Goal: Contribute content: Add original content to the website for others to see

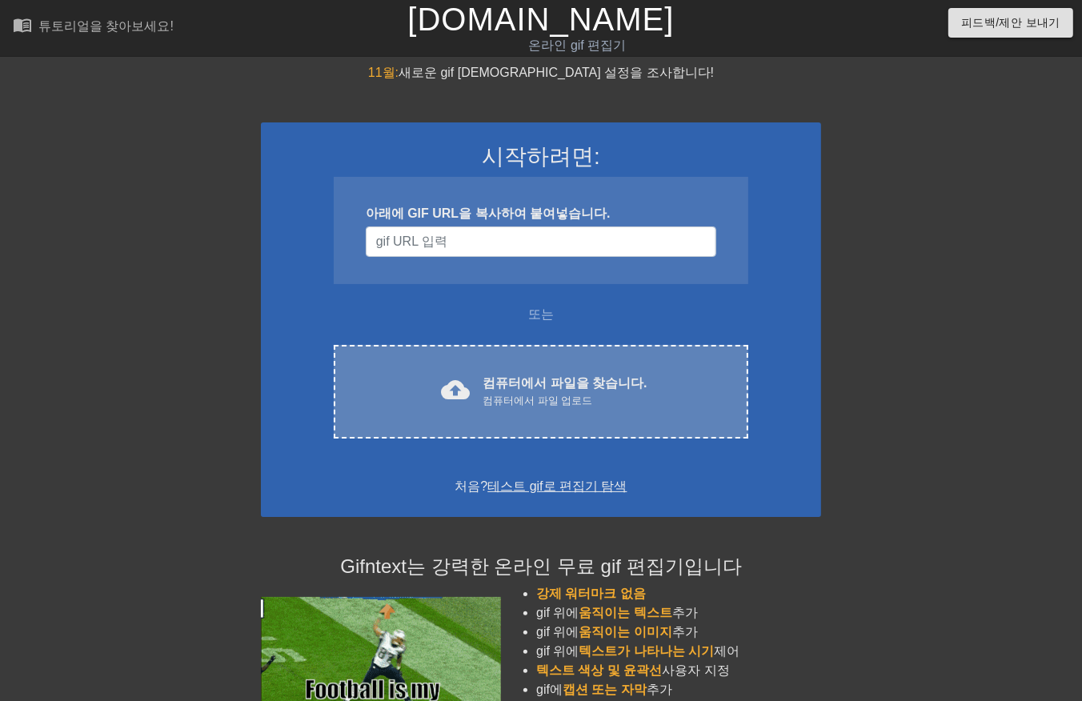
click at [556, 394] on div "컴퓨터에서 파일 업로드" at bounding box center [565, 401] width 164 height 16
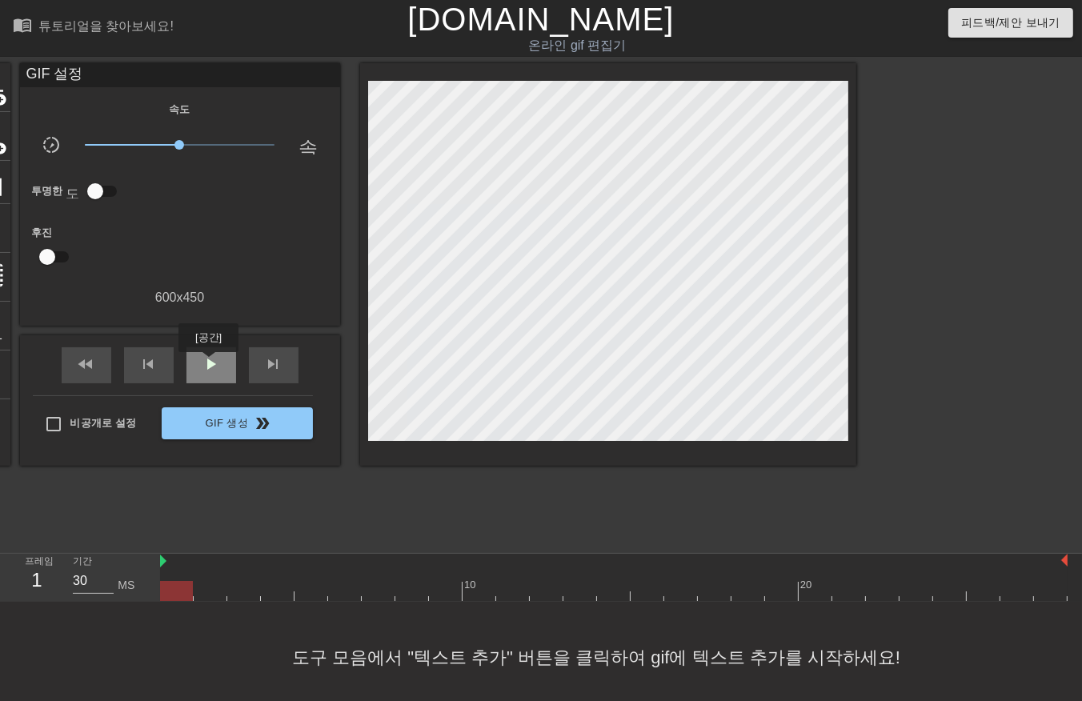
click at [208, 361] on span "play_arrow" at bounding box center [211, 364] width 19 height 19
click at [209, 361] on span "일시 중지" at bounding box center [211, 364] width 19 height 19
click at [212, 373] on span "play_arrow" at bounding box center [211, 364] width 19 height 19
click at [195, 365] on div "일시 중지" at bounding box center [212, 365] width 50 height 36
drag, startPoint x: 178, startPoint y: 585, endPoint x: 198, endPoint y: 603, distance: 26.7
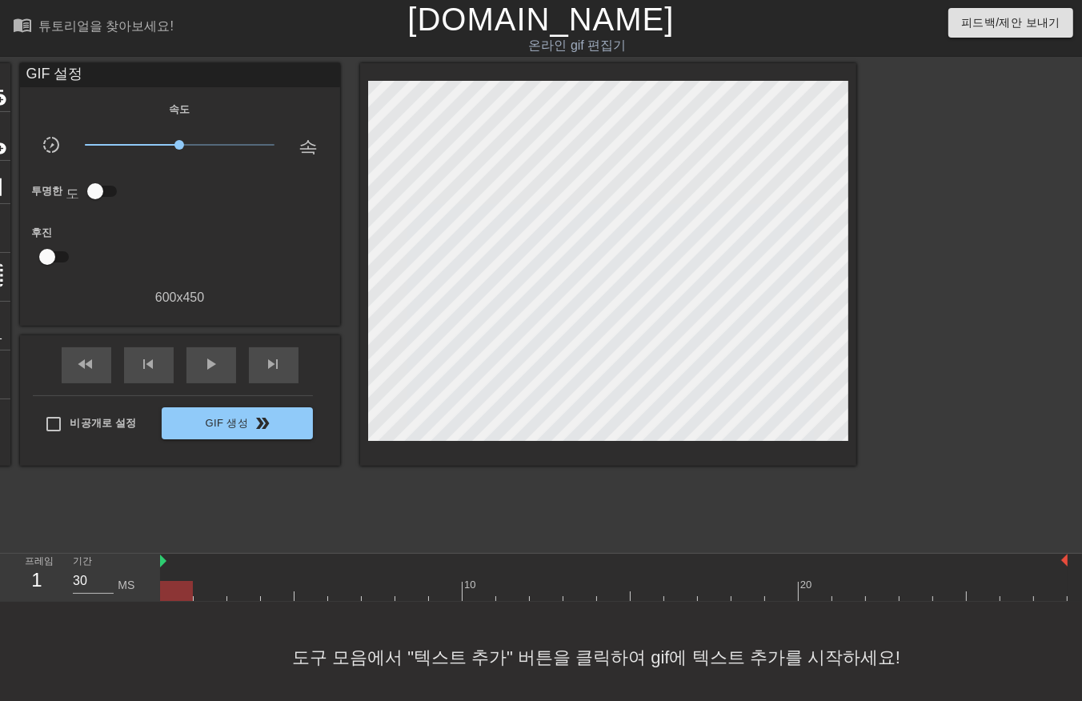
click at [179, 587] on div at bounding box center [614, 591] width 908 height 20
drag, startPoint x: 206, startPoint y: 588, endPoint x: 233, endPoint y: 598, distance: 29.1
click at [209, 588] on div at bounding box center [614, 591] width 908 height 20
drag, startPoint x: 246, startPoint y: 587, endPoint x: 261, endPoint y: 589, distance: 15.4
click at [251, 588] on div at bounding box center [614, 591] width 908 height 20
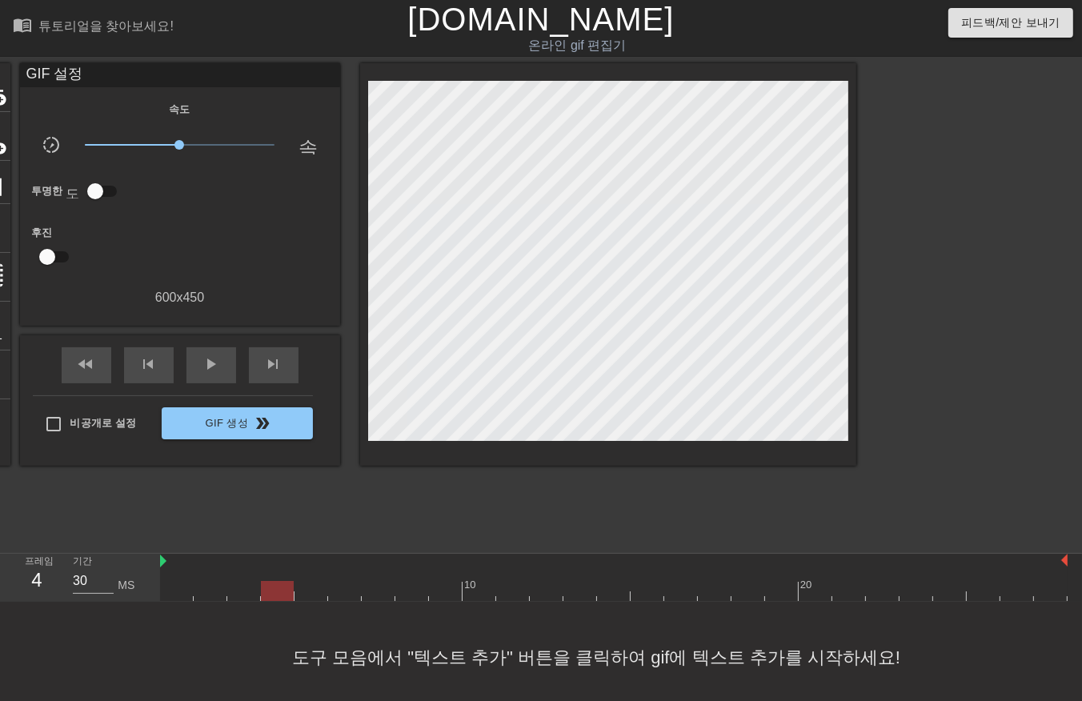
click at [275, 584] on div at bounding box center [614, 591] width 908 height 20
drag, startPoint x: 313, startPoint y: 587, endPoint x: 329, endPoint y: 593, distance: 17.2
click at [315, 588] on div at bounding box center [614, 591] width 908 height 20
click at [344, 592] on div at bounding box center [614, 591] width 908 height 20
click at [372, 588] on div at bounding box center [614, 591] width 908 height 20
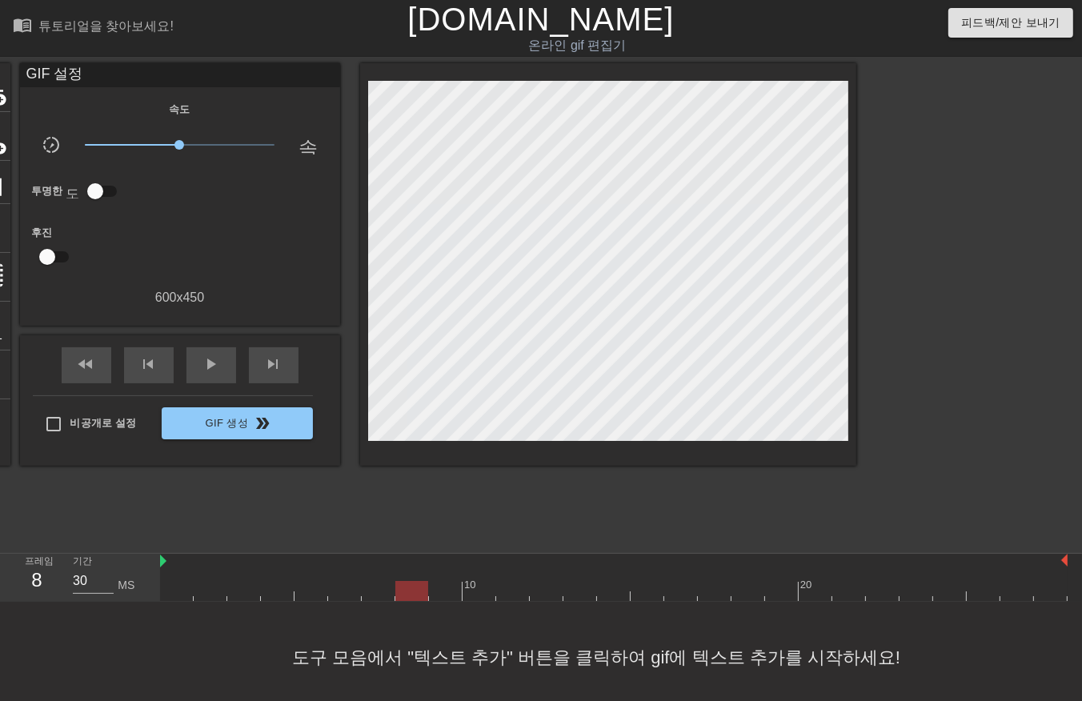
drag, startPoint x: 403, startPoint y: 591, endPoint x: 418, endPoint y: 586, distance: 15.2
click at [408, 592] on div at bounding box center [614, 591] width 908 height 20
drag, startPoint x: 443, startPoint y: 584, endPoint x: 456, endPoint y: 587, distance: 13.8
click at [449, 585] on div at bounding box center [614, 591] width 908 height 20
drag, startPoint x: 474, startPoint y: 587, endPoint x: 487, endPoint y: 587, distance: 12.8
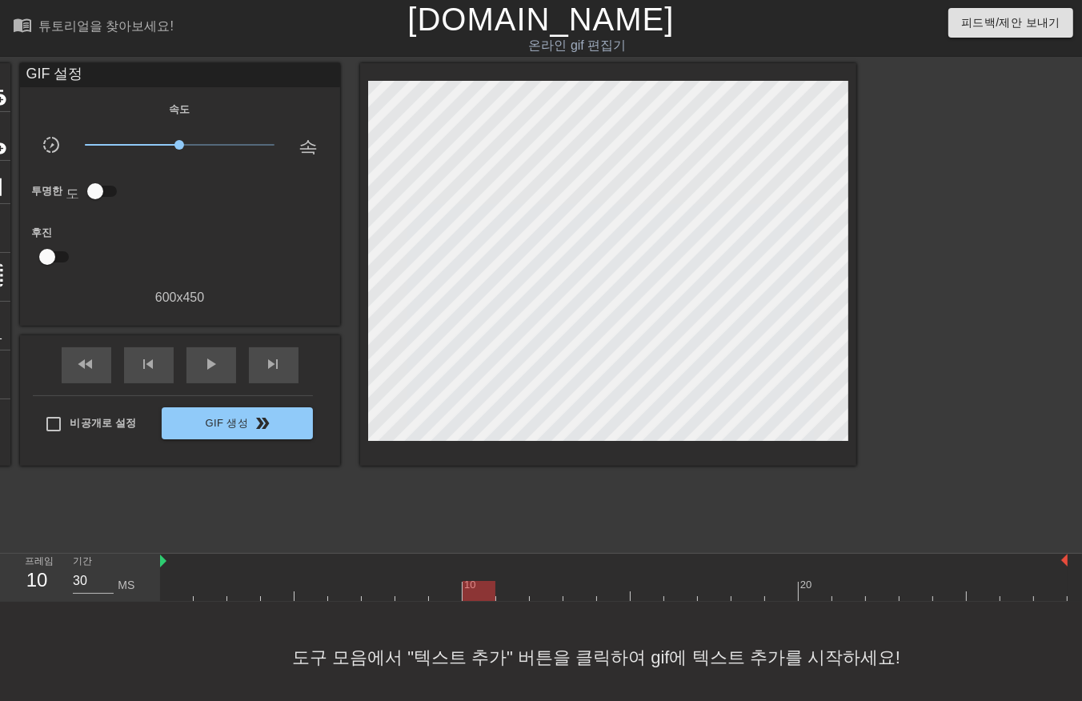
click at [476, 588] on div at bounding box center [614, 591] width 908 height 20
click at [508, 588] on div at bounding box center [614, 591] width 908 height 20
drag, startPoint x: 542, startPoint y: 588, endPoint x: 562, endPoint y: 583, distance: 20.6
click at [548, 587] on div at bounding box center [614, 591] width 908 height 20
drag, startPoint x: 579, startPoint y: 592, endPoint x: 591, endPoint y: 591, distance: 12.1
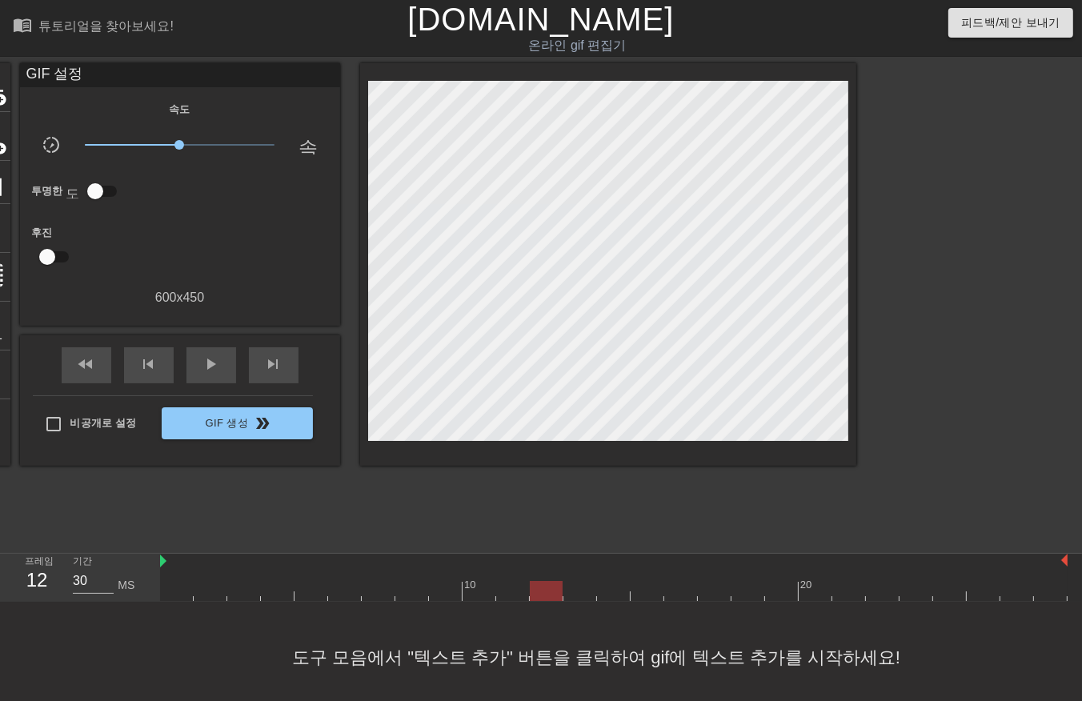
click at [582, 592] on div at bounding box center [614, 591] width 908 height 20
drag, startPoint x: 603, startPoint y: 587, endPoint x: 611, endPoint y: 585, distance: 8.2
click at [610, 585] on div at bounding box center [614, 591] width 908 height 20
drag, startPoint x: 651, startPoint y: 589, endPoint x: 659, endPoint y: 591, distance: 8.2
click at [653, 591] on div at bounding box center [614, 591] width 908 height 20
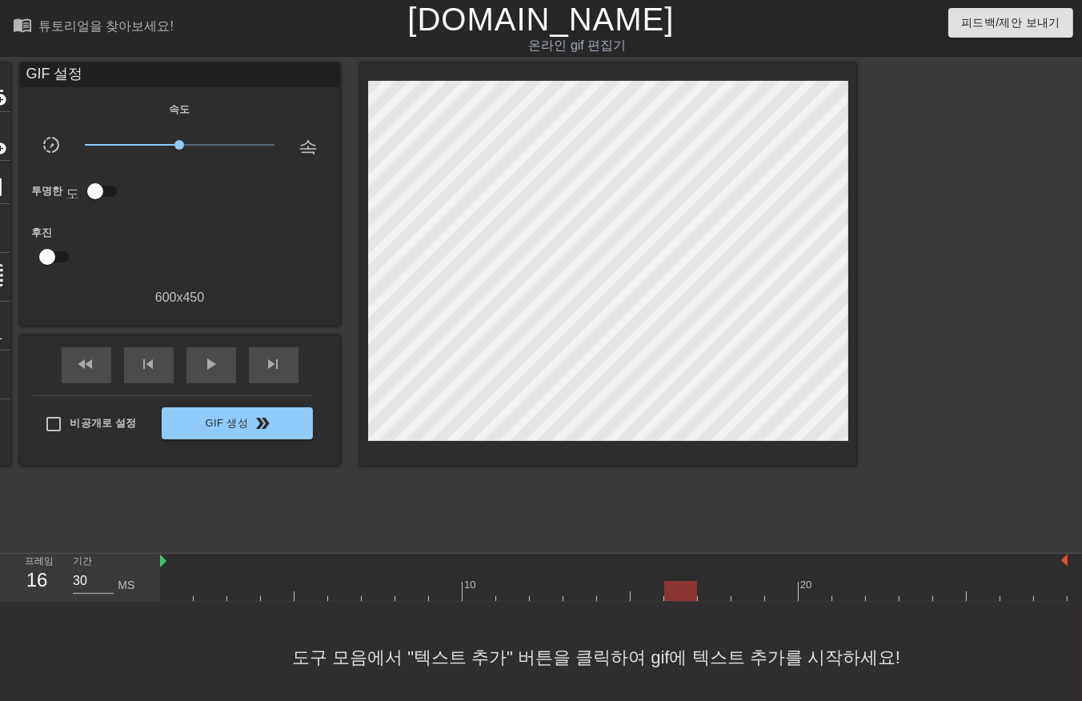
drag, startPoint x: 676, startPoint y: 589, endPoint x: 696, endPoint y: 583, distance: 21.0
click at [684, 589] on div at bounding box center [614, 591] width 908 height 20
drag, startPoint x: 722, startPoint y: 583, endPoint x: 731, endPoint y: 586, distance: 9.4
click at [725, 586] on div at bounding box center [614, 591] width 908 height 20
drag, startPoint x: 745, startPoint y: 585, endPoint x: 757, endPoint y: 587, distance: 12.9
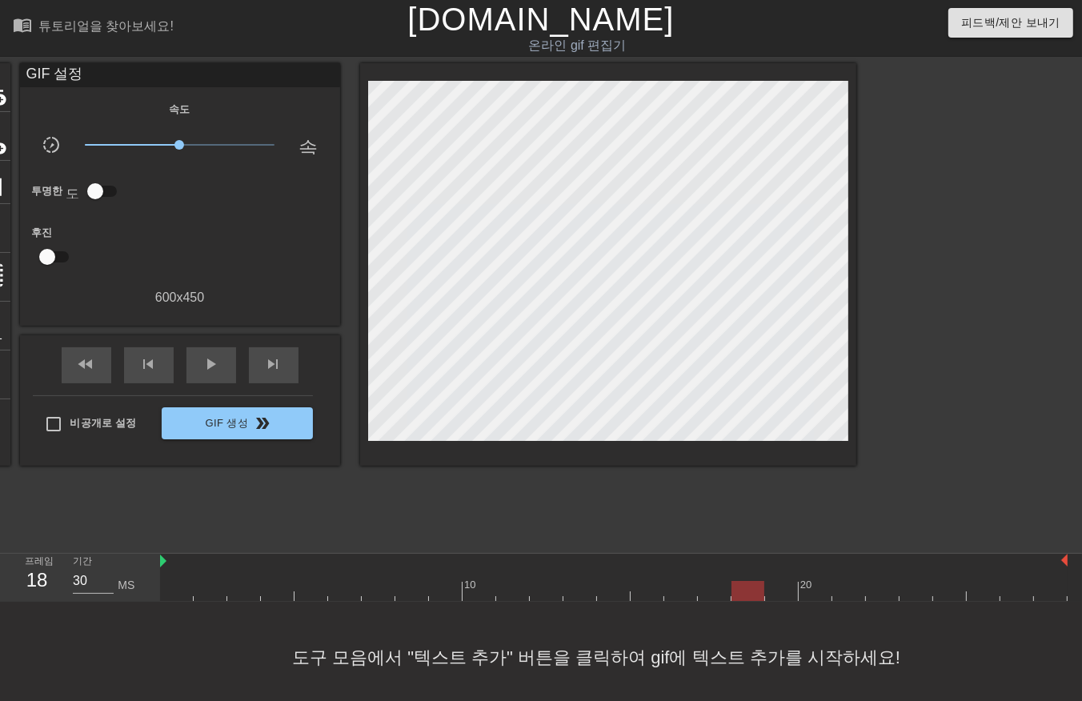
click at [748, 587] on div at bounding box center [614, 591] width 908 height 20
drag, startPoint x: 773, startPoint y: 580, endPoint x: 809, endPoint y: 575, distance: 36.3
click at [785, 579] on div at bounding box center [782, 580] width 34 height 20
click at [817, 580] on div "10 20" at bounding box center [614, 577] width 908 height 47
drag, startPoint x: 852, startPoint y: 585, endPoint x: 867, endPoint y: 588, distance: 15.4
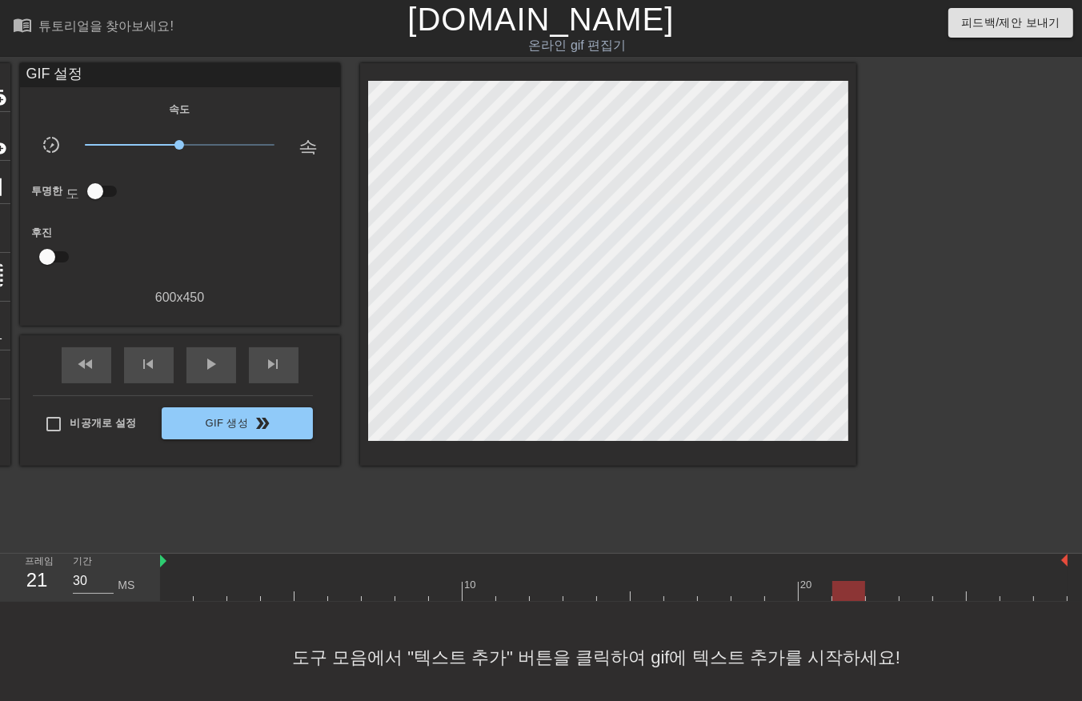
click at [859, 586] on div at bounding box center [614, 591] width 908 height 20
click at [892, 589] on div at bounding box center [614, 591] width 908 height 20
drag, startPoint x: 916, startPoint y: 595, endPoint x: 933, endPoint y: 586, distance: 19.7
click at [921, 593] on div at bounding box center [614, 591] width 908 height 20
drag, startPoint x: 939, startPoint y: 581, endPoint x: 953, endPoint y: 582, distance: 13.6
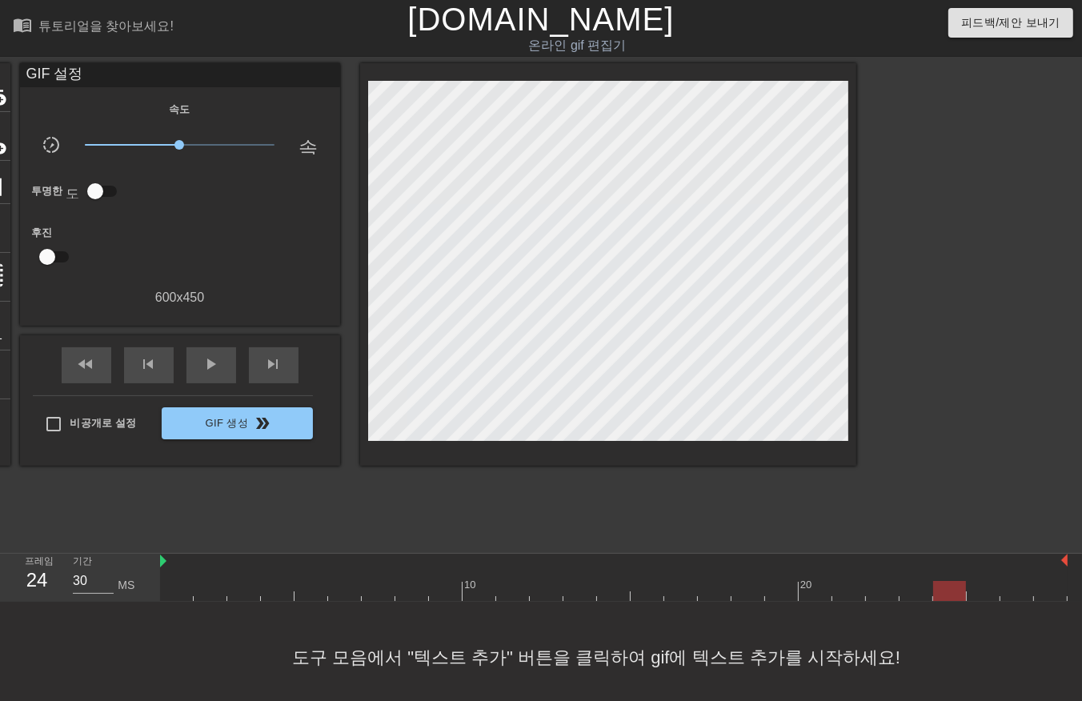
click at [949, 583] on div at bounding box center [614, 591] width 908 height 20
click at [990, 585] on div at bounding box center [614, 591] width 908 height 20
click at [1022, 580] on div "10 20" at bounding box center [614, 577] width 908 height 47
drag, startPoint x: 1043, startPoint y: 579, endPoint x: 1052, endPoint y: 579, distance: 8.8
click at [1046, 579] on div at bounding box center [1051, 580] width 34 height 20
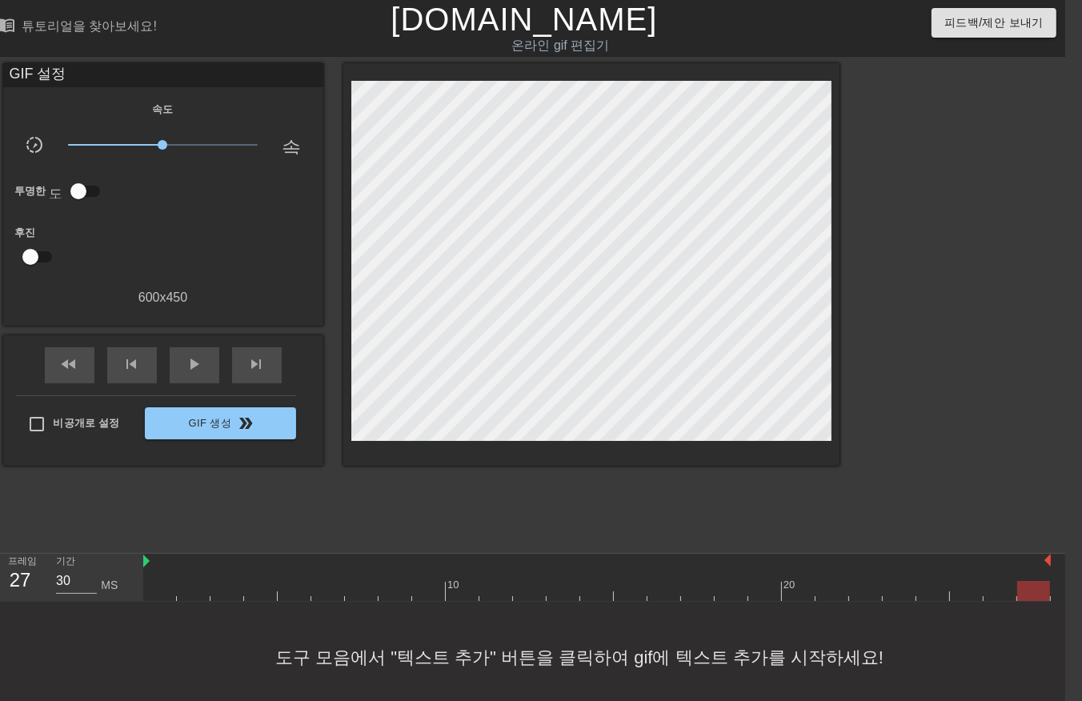
scroll to position [0, 33]
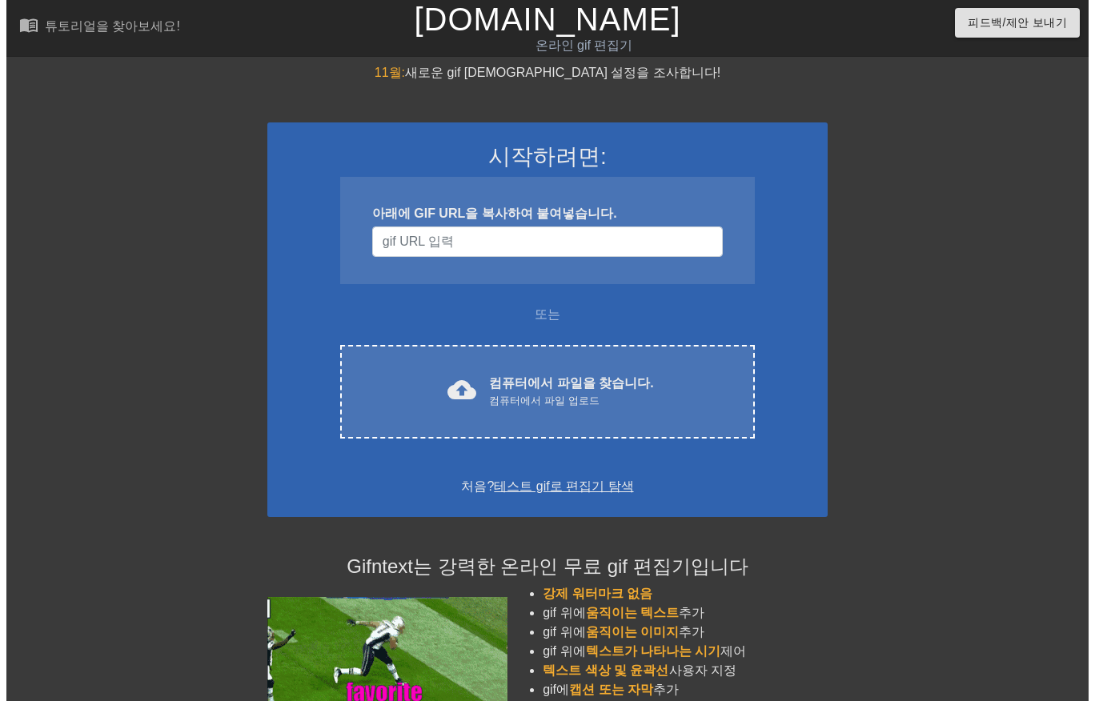
scroll to position [0, 12]
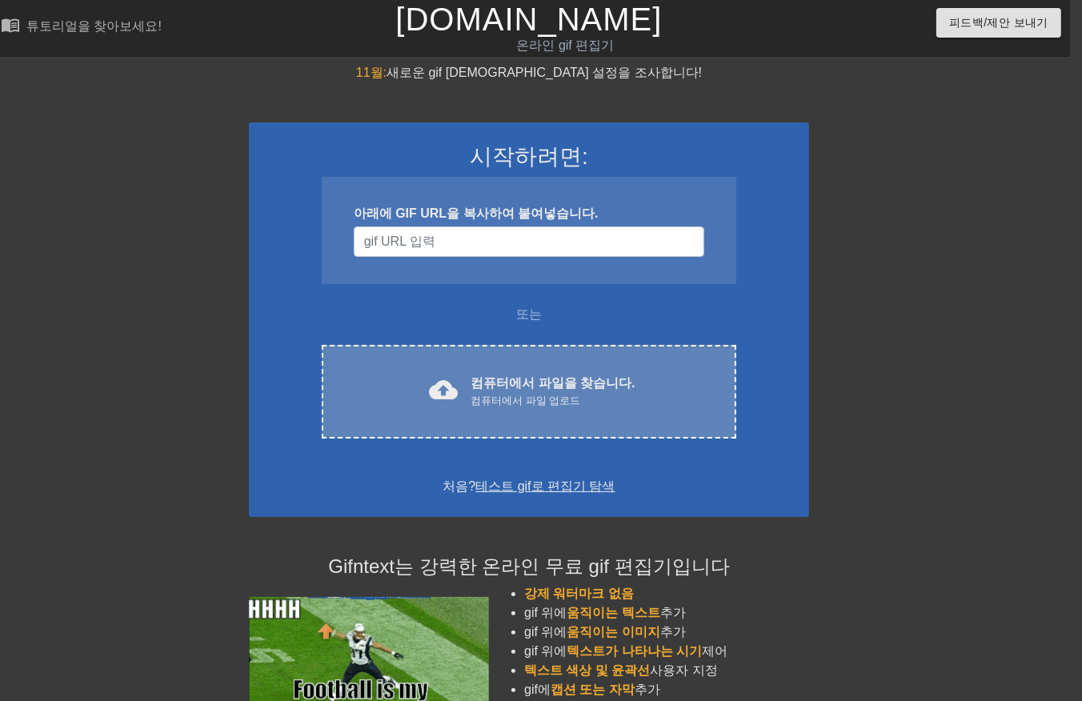
click at [563, 402] on div "컴퓨터에서 파일 업로드" at bounding box center [553, 401] width 164 height 16
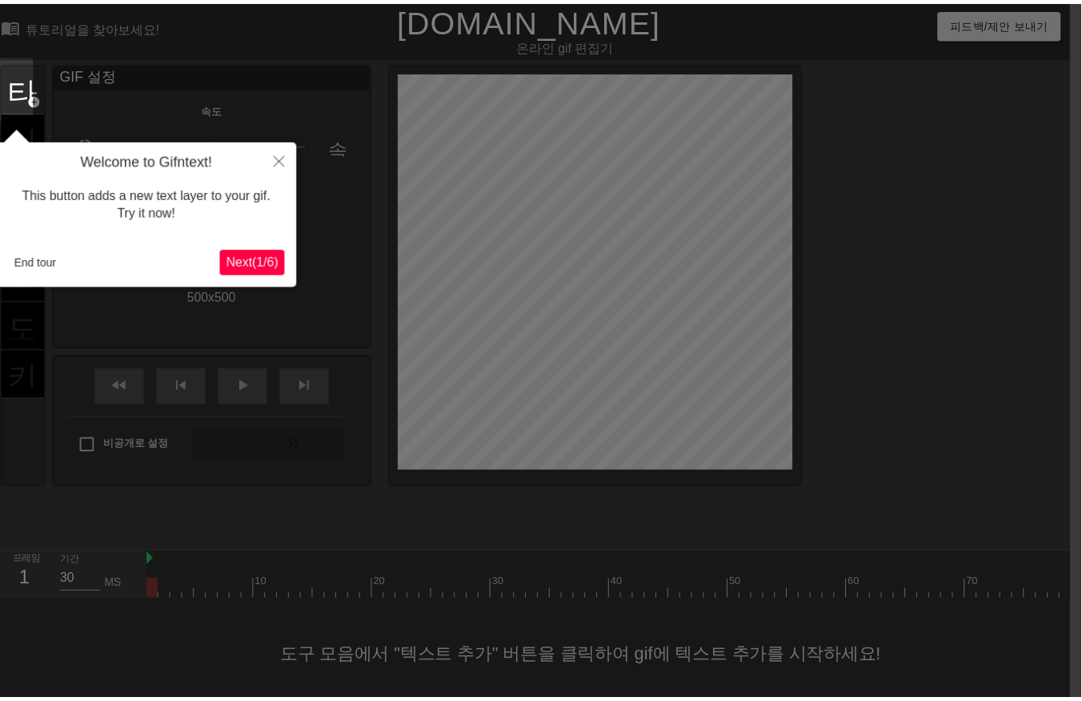
scroll to position [25, 12]
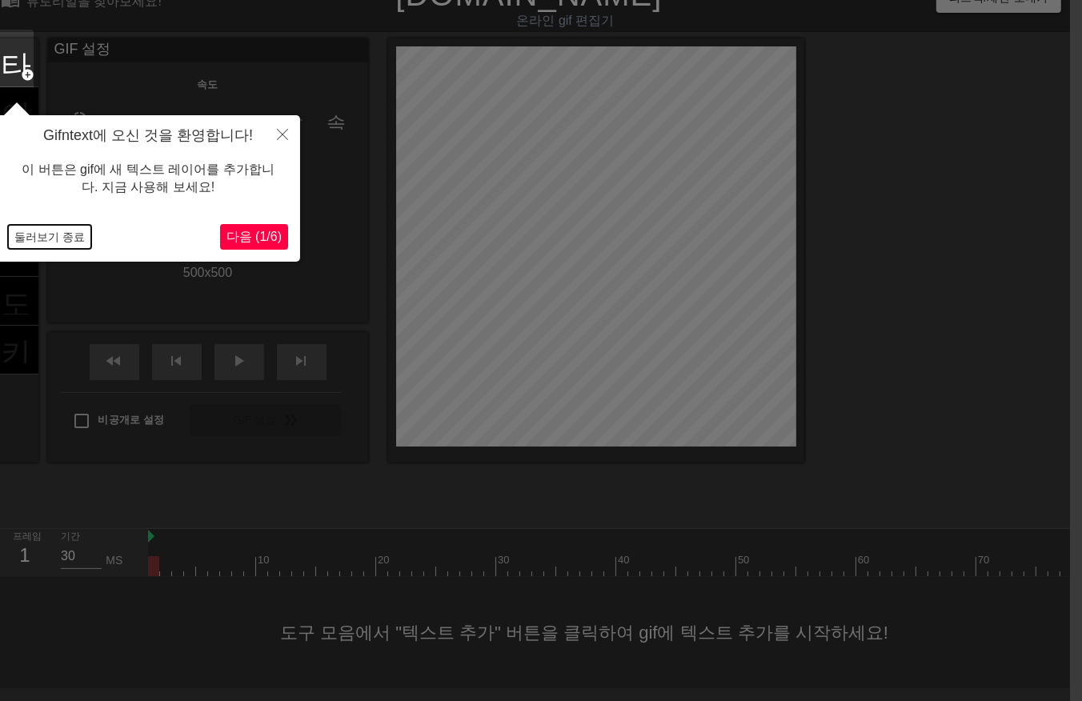
click at [49, 232] on button "둘러보기 종료" at bounding box center [49, 237] width 83 height 24
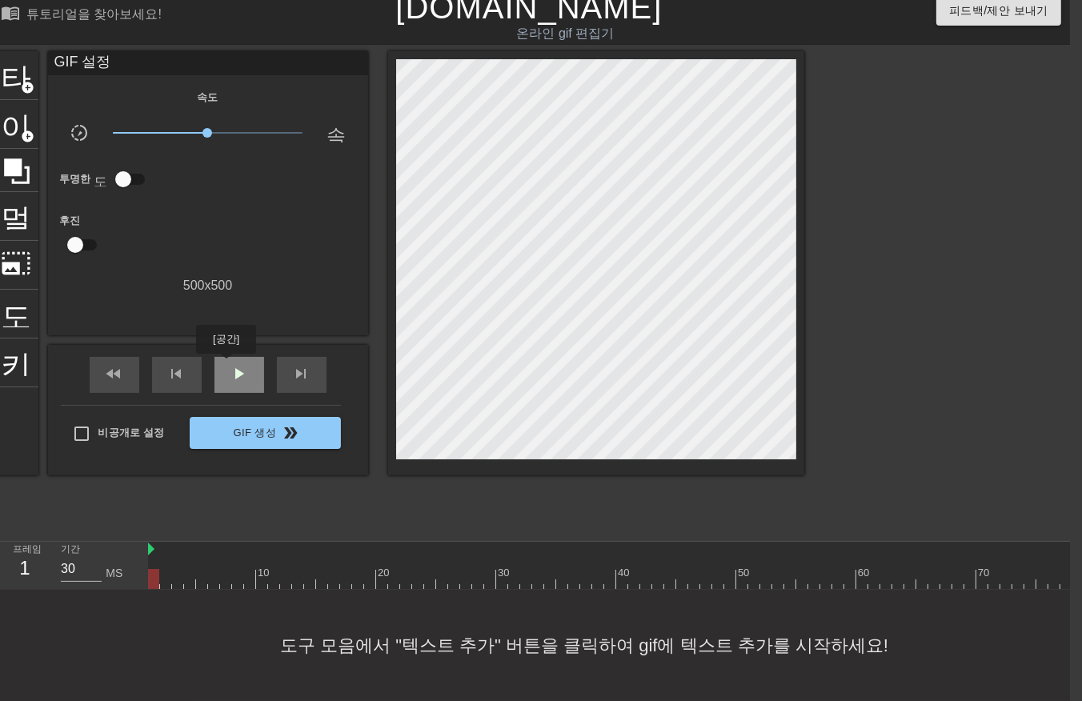
click at [227, 364] on div "play_arrow" at bounding box center [240, 375] width 50 height 36
click at [234, 364] on span "일시 중지" at bounding box center [239, 373] width 19 height 19
drag, startPoint x: 147, startPoint y: 563, endPoint x: 156, endPoint y: 564, distance: 9.6
click at [149, 564] on div "프레임 13 기간 30 MS 10 20 30 40 50 60 70 80 90 100 110 120 130 140 150" at bounding box center [529, 566] width 1082 height 48
click at [151, 569] on div at bounding box center [1048, 579] width 1801 height 20
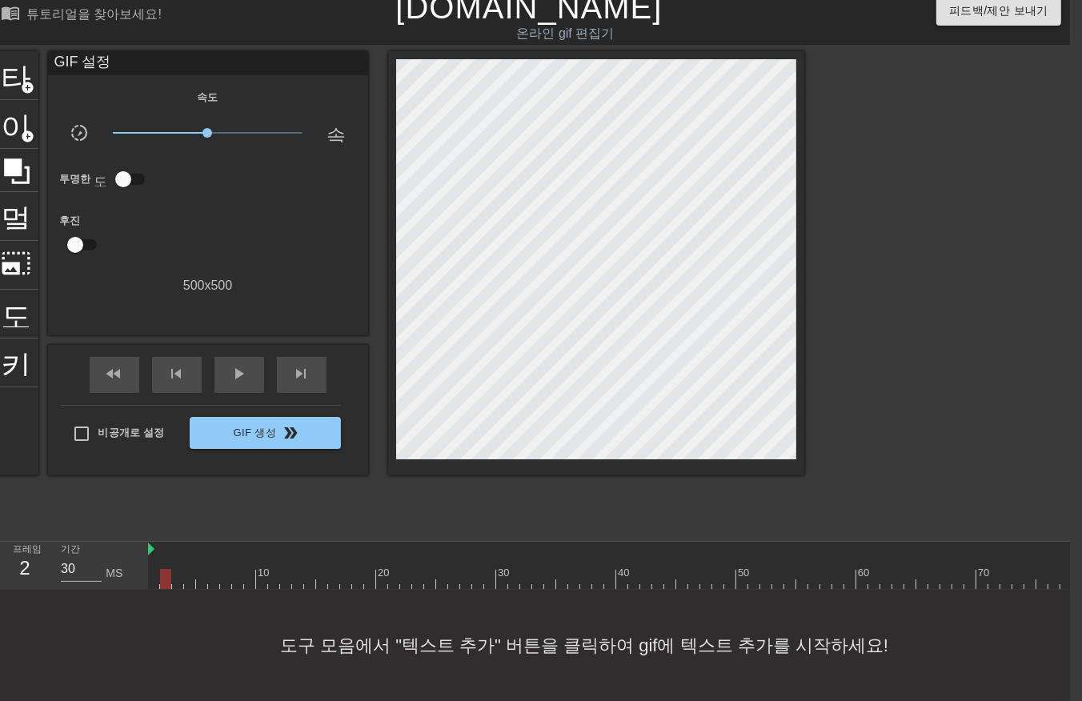
drag, startPoint x: 164, startPoint y: 564, endPoint x: 174, endPoint y: 572, distance: 12.5
click at [165, 569] on div at bounding box center [1048, 579] width 1801 height 20
click at [180, 569] on div at bounding box center [1048, 579] width 1801 height 20
drag, startPoint x: 187, startPoint y: 563, endPoint x: 195, endPoint y: 567, distance: 9.0
click at [189, 569] on div at bounding box center [1048, 579] width 1801 height 20
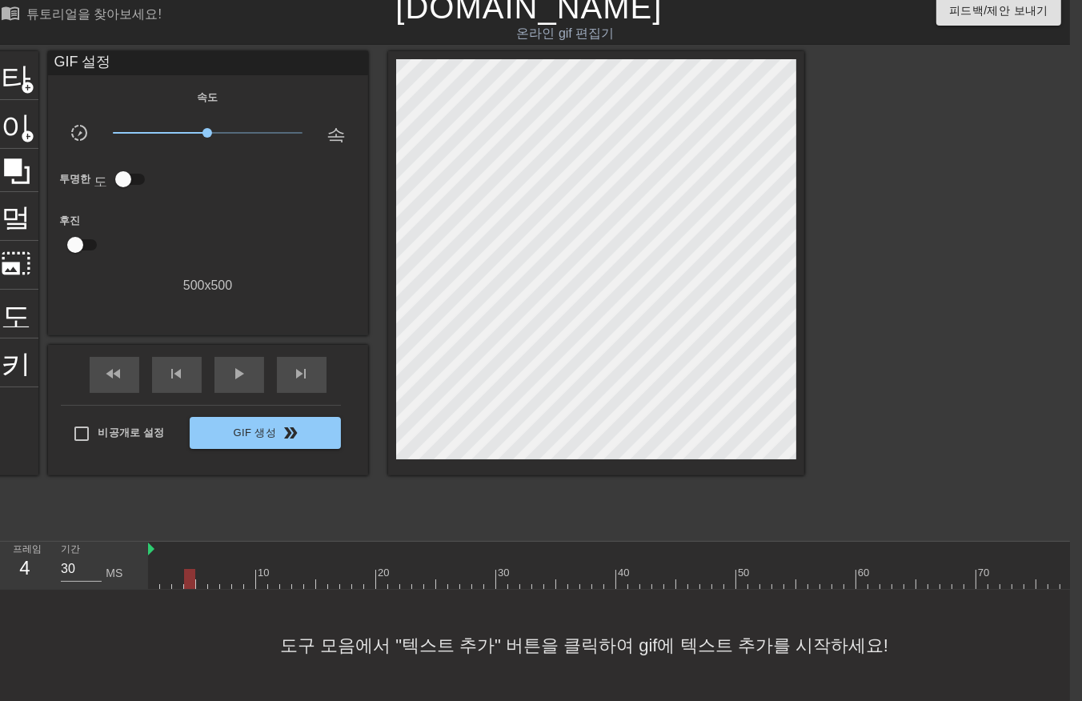
click at [202, 569] on div at bounding box center [1048, 579] width 1801 height 20
click at [212, 569] on div at bounding box center [1048, 579] width 1801 height 20
click at [221, 569] on div at bounding box center [1048, 579] width 1801 height 20
click at [236, 569] on div at bounding box center [1048, 579] width 1801 height 20
click at [248, 569] on div at bounding box center [1048, 579] width 1801 height 20
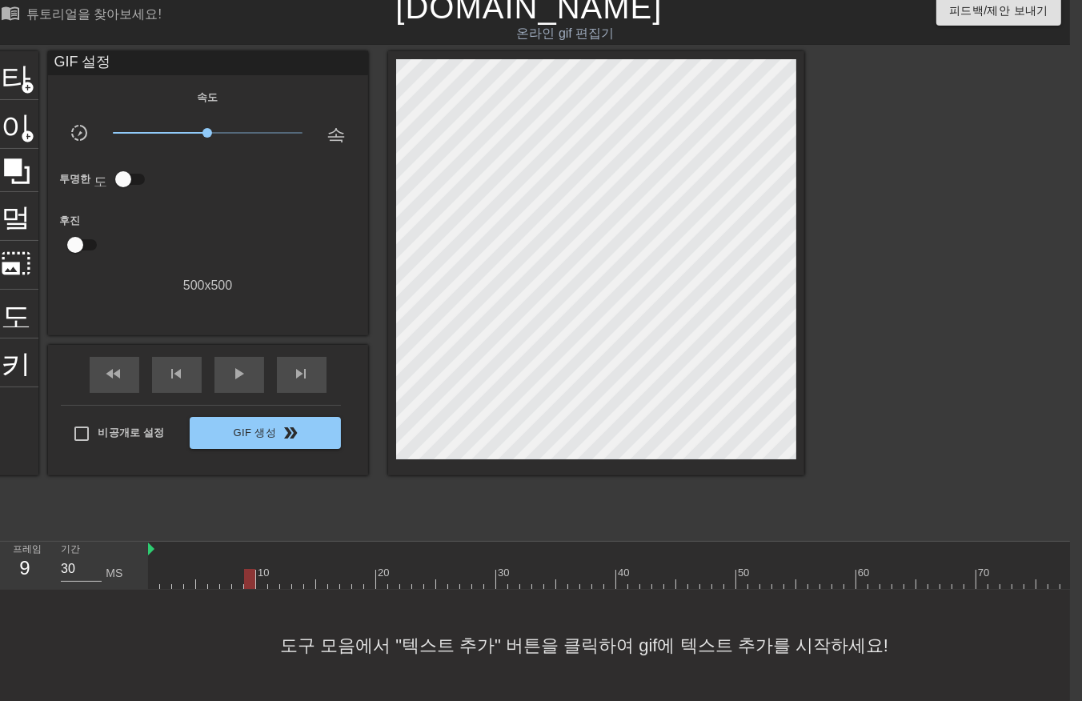
click at [259, 569] on div at bounding box center [1048, 579] width 1801 height 20
drag, startPoint x: 271, startPoint y: 558, endPoint x: 275, endPoint y: 569, distance: 11.9
click at [271, 569] on div at bounding box center [1048, 579] width 1801 height 20
click at [284, 569] on div at bounding box center [1048, 579] width 1801 height 20
click at [294, 571] on div at bounding box center [1048, 579] width 1801 height 20
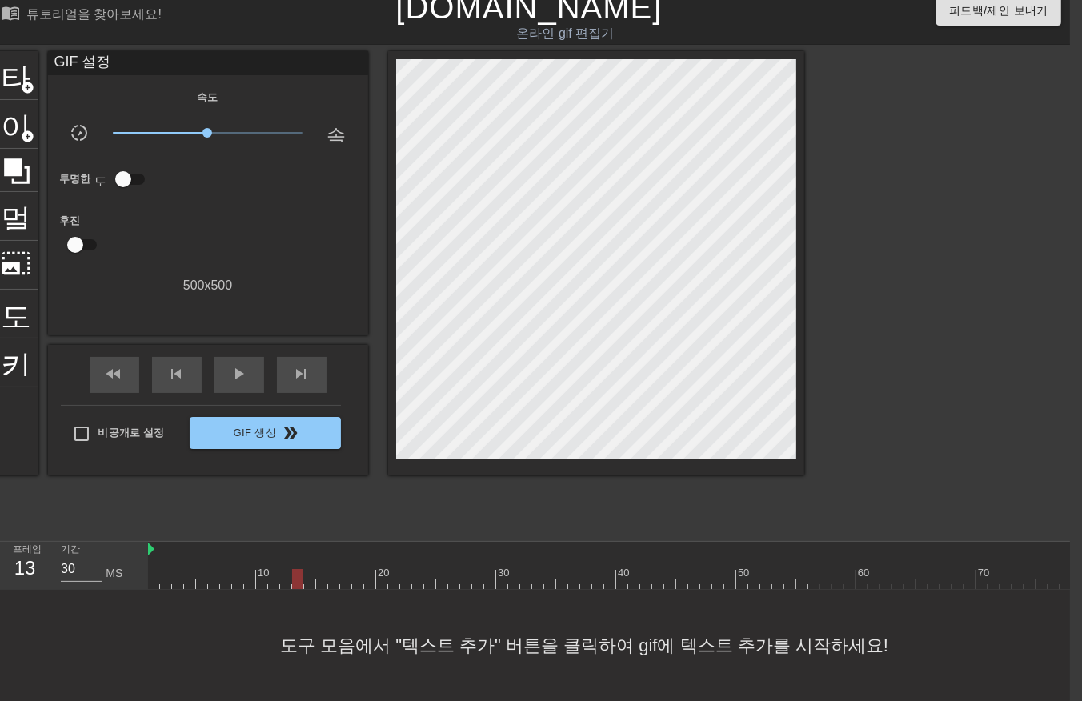
click at [305, 569] on div at bounding box center [1048, 579] width 1801 height 20
click at [320, 569] on div at bounding box center [1048, 579] width 1801 height 20
click at [331, 569] on div at bounding box center [1048, 579] width 1801 height 20
click at [344, 569] on div at bounding box center [1048, 579] width 1801 height 20
click at [355, 569] on div at bounding box center [1048, 579] width 1801 height 20
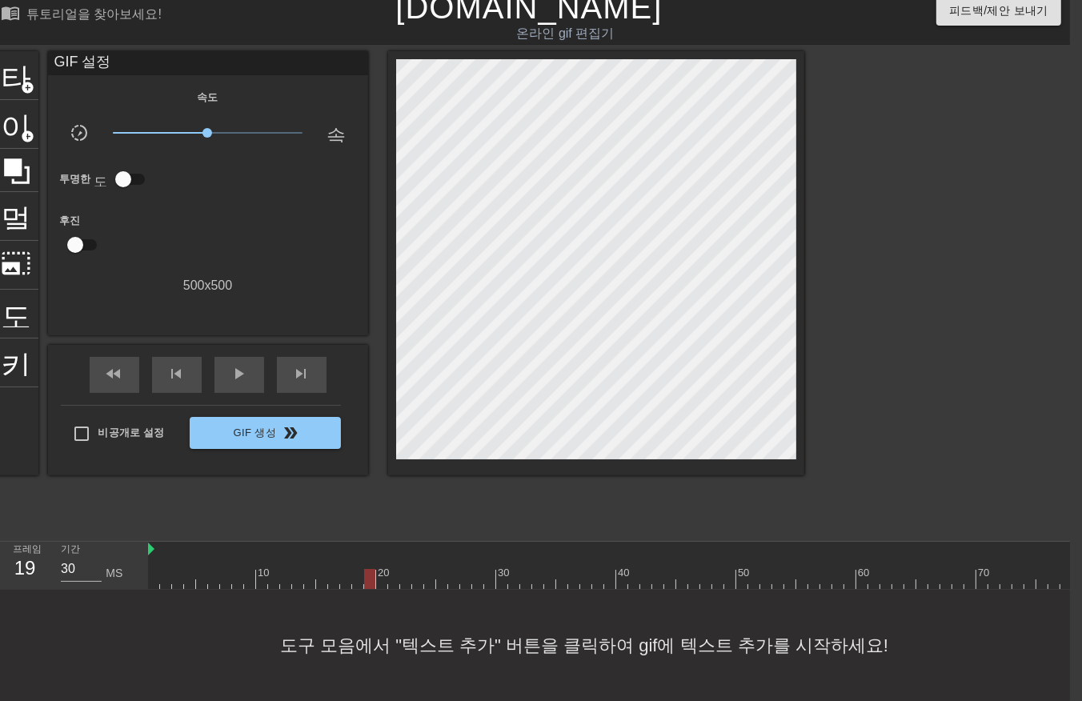
drag, startPoint x: 364, startPoint y: 561, endPoint x: 369, endPoint y: 568, distance: 8.7
click at [364, 569] on div at bounding box center [1048, 579] width 1801 height 20
click at [378, 569] on div at bounding box center [1048, 579] width 1801 height 20
click at [391, 570] on div at bounding box center [1048, 579] width 1801 height 20
click at [403, 569] on div at bounding box center [1048, 579] width 1801 height 20
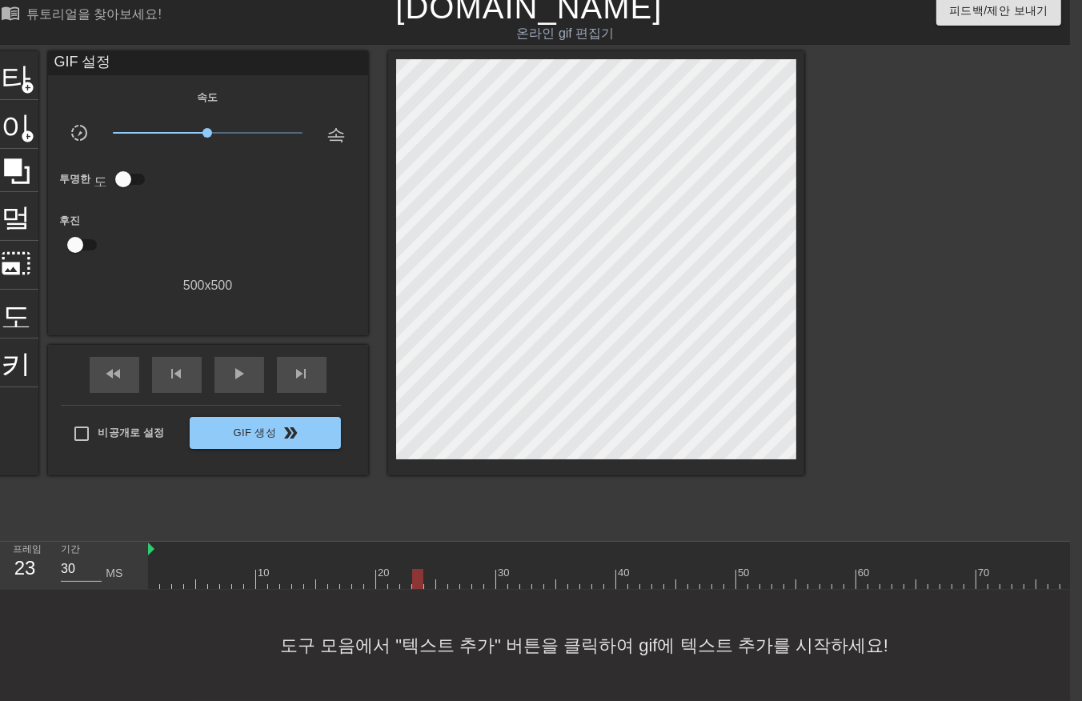
click at [413, 569] on div at bounding box center [1048, 579] width 1801 height 20
drag, startPoint x: 426, startPoint y: 566, endPoint x: 432, endPoint y: 575, distance: 10.9
click at [426, 572] on div at bounding box center [1048, 579] width 1801 height 20
drag, startPoint x: 438, startPoint y: 564, endPoint x: 436, endPoint y: 572, distance: 8.2
click at [436, 570] on div at bounding box center [1048, 579] width 1801 height 20
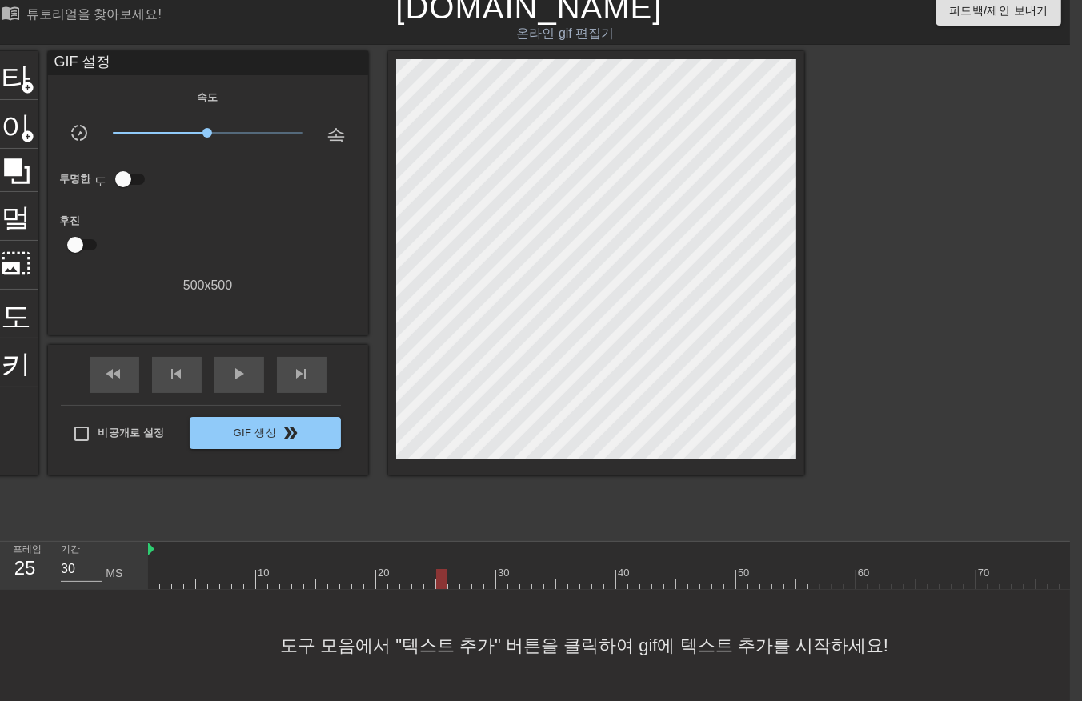
click at [452, 569] on div at bounding box center [1048, 579] width 1801 height 20
drag, startPoint x: 461, startPoint y: 563, endPoint x: 463, endPoint y: 572, distance: 9.7
click at [461, 571] on div at bounding box center [1048, 579] width 1801 height 20
click at [477, 569] on div at bounding box center [1048, 579] width 1801 height 20
click at [486, 569] on div at bounding box center [1048, 579] width 1801 height 20
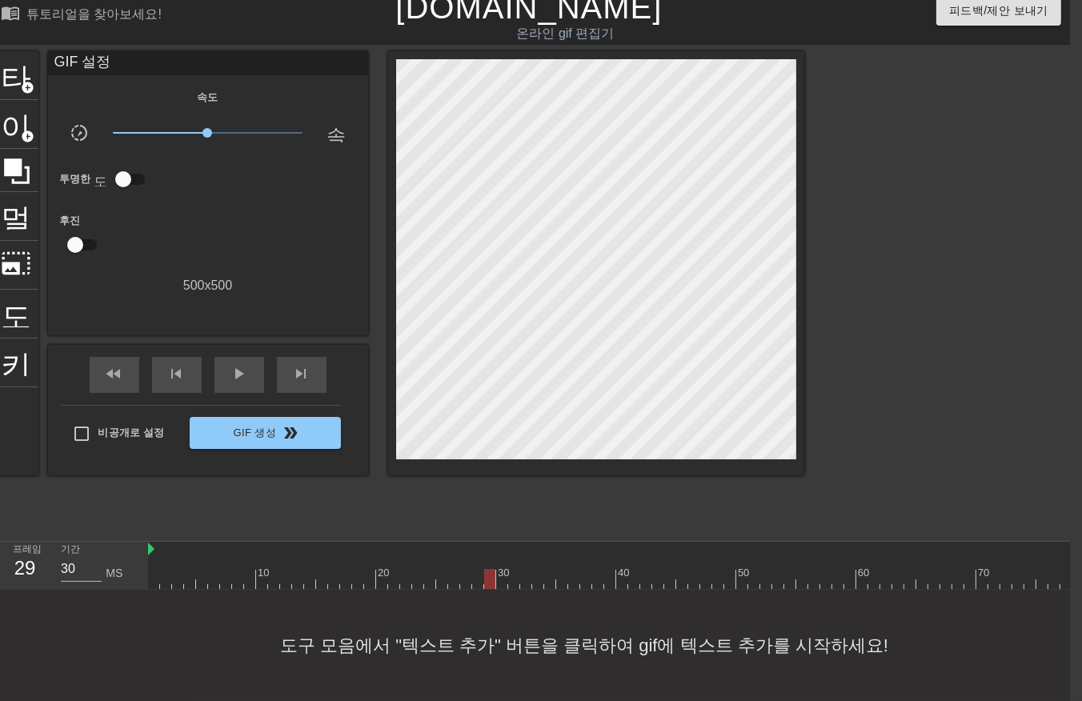
click at [497, 569] on div at bounding box center [1048, 579] width 1801 height 20
click at [508, 570] on div at bounding box center [1048, 579] width 1801 height 20
click at [522, 569] on div at bounding box center [1048, 579] width 1801 height 20
click at [533, 569] on div at bounding box center [1048, 579] width 1801 height 20
click at [547, 569] on div at bounding box center [1048, 579] width 1801 height 20
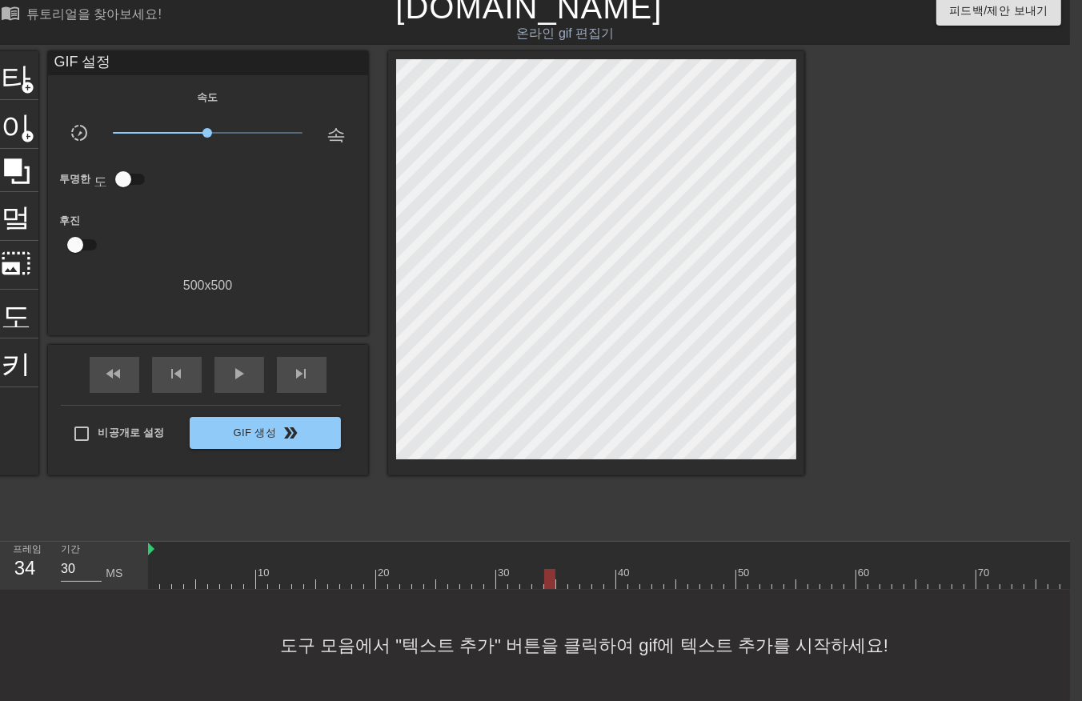
drag, startPoint x: 559, startPoint y: 561, endPoint x: 561, endPoint y: 570, distance: 9.1
click at [559, 569] on div at bounding box center [1048, 579] width 1801 height 20
click at [572, 569] on div at bounding box center [1048, 579] width 1801 height 20
click at [582, 569] on div at bounding box center [1048, 579] width 1801 height 20
click at [592, 569] on div at bounding box center [1048, 579] width 1801 height 20
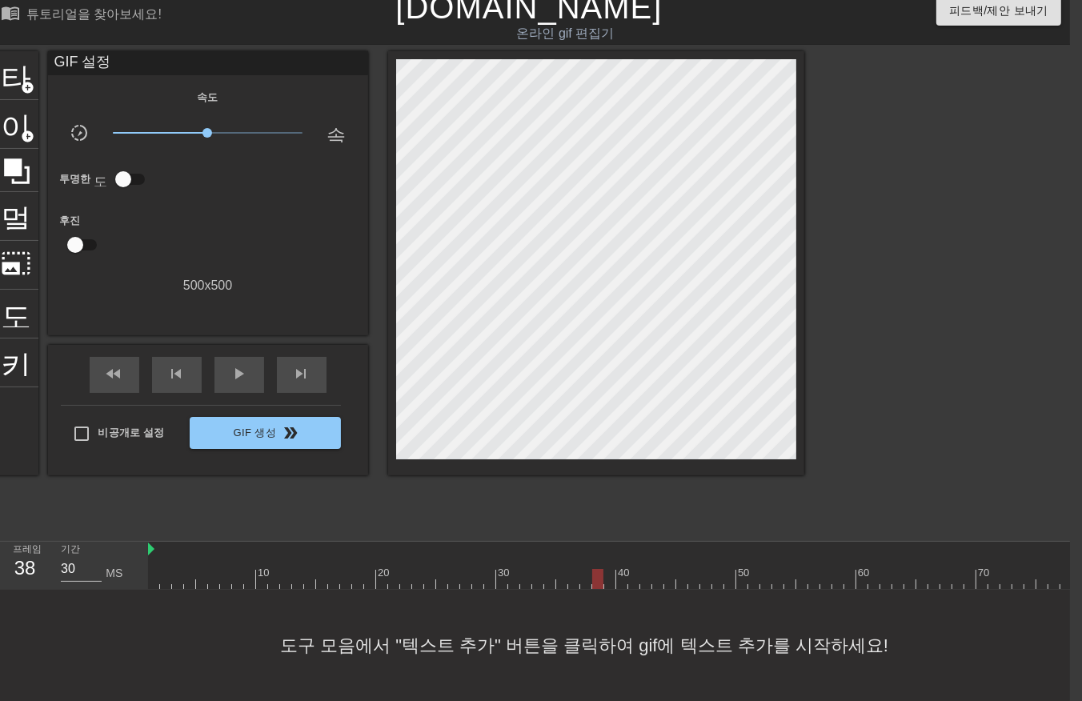
click at [606, 569] on div at bounding box center [1048, 579] width 1801 height 20
click at [618, 569] on div at bounding box center [1048, 579] width 1801 height 20
click at [629, 569] on div at bounding box center [1048, 579] width 1801 height 20
click at [639, 569] on div at bounding box center [1048, 579] width 1801 height 20
drag, startPoint x: 654, startPoint y: 564, endPoint x: 660, endPoint y: 572, distance: 10.3
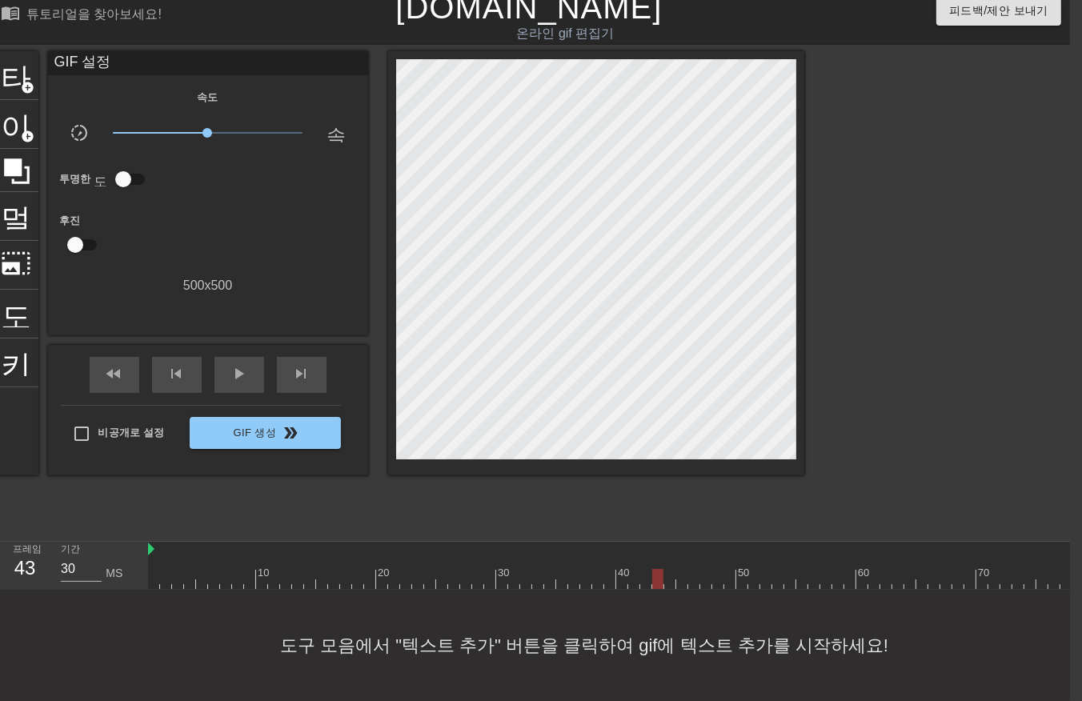
click at [654, 569] on div at bounding box center [1048, 579] width 1801 height 20
click at [664, 569] on div at bounding box center [1048, 579] width 1801 height 20
click at [676, 571] on div at bounding box center [1048, 579] width 1801 height 20
click at [690, 569] on div at bounding box center [1048, 579] width 1801 height 20
click at [705, 569] on div at bounding box center [1048, 579] width 1801 height 20
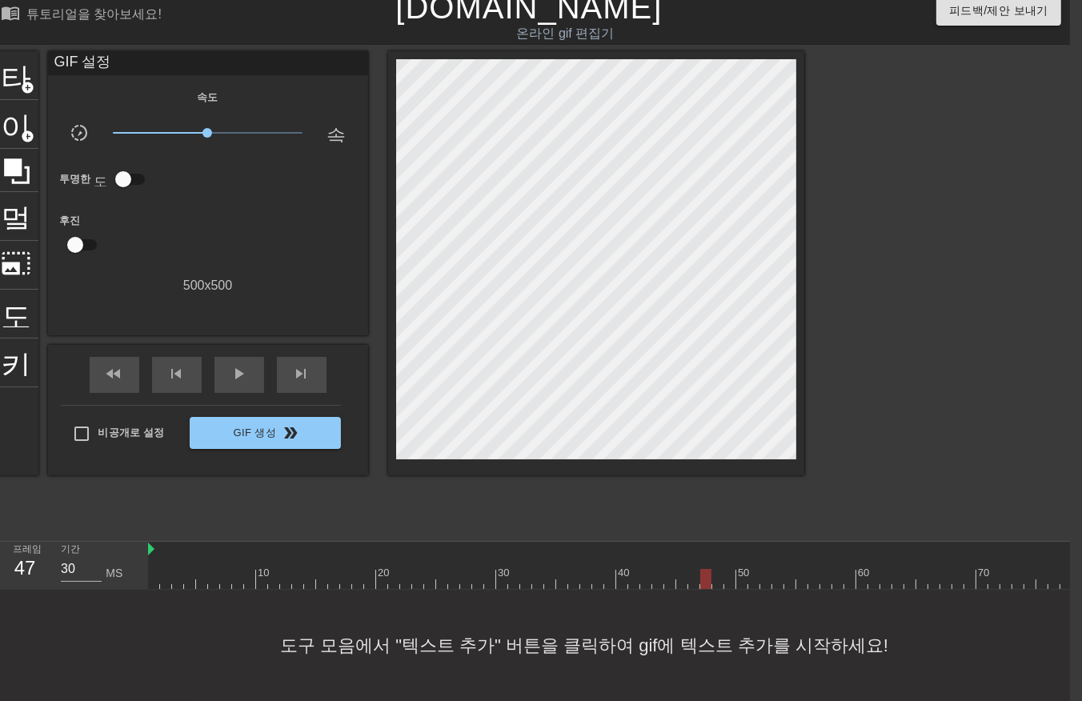
click at [714, 569] on div at bounding box center [1048, 579] width 1801 height 20
click at [727, 569] on div at bounding box center [1048, 579] width 1801 height 20
click at [741, 569] on div at bounding box center [1048, 579] width 1801 height 20
click at [751, 569] on div at bounding box center [1048, 579] width 1801 height 20
click at [761, 569] on div at bounding box center [1048, 579] width 1801 height 20
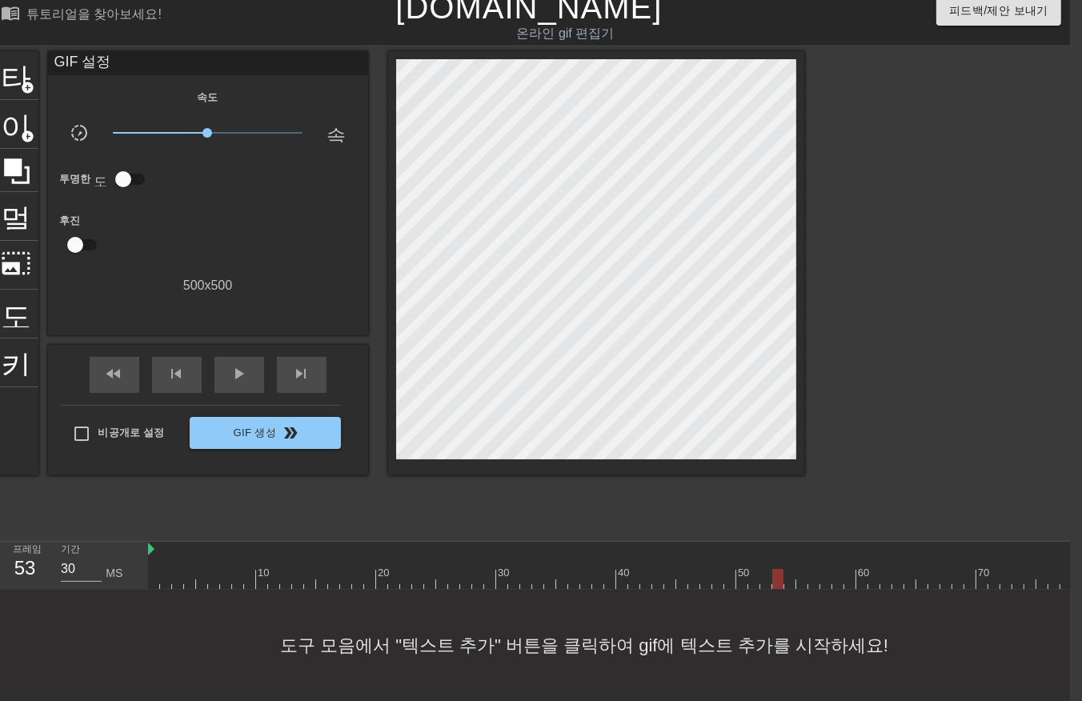
click at [777, 569] on div at bounding box center [1048, 579] width 1801 height 20
click at [790, 569] on div at bounding box center [1048, 579] width 1801 height 20
click at [798, 569] on div at bounding box center [1048, 579] width 1801 height 20
click at [809, 569] on div at bounding box center [1048, 579] width 1801 height 20
click at [823, 569] on div at bounding box center [1048, 579] width 1801 height 20
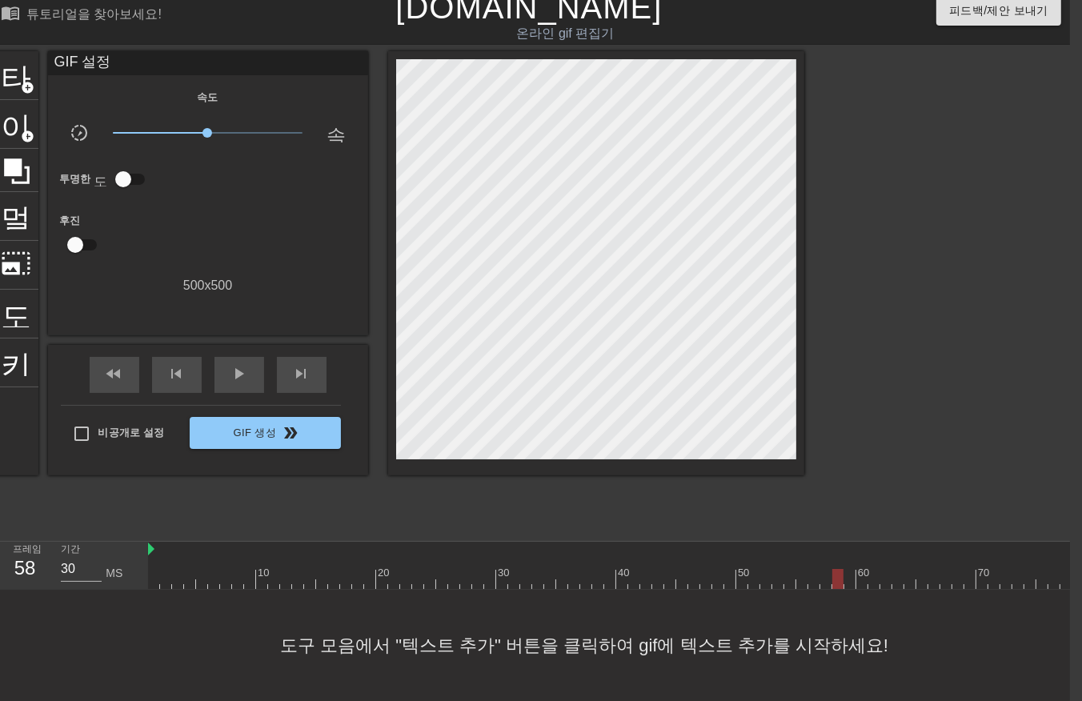
drag, startPoint x: 839, startPoint y: 564, endPoint x: 846, endPoint y: 568, distance: 8.7
click at [842, 569] on div at bounding box center [1048, 579] width 1801 height 20
drag, startPoint x: 847, startPoint y: 561, endPoint x: 853, endPoint y: 570, distance: 10.4
click at [847, 569] on div at bounding box center [1048, 579] width 1801 height 20
click at [861, 569] on div at bounding box center [1048, 579] width 1801 height 20
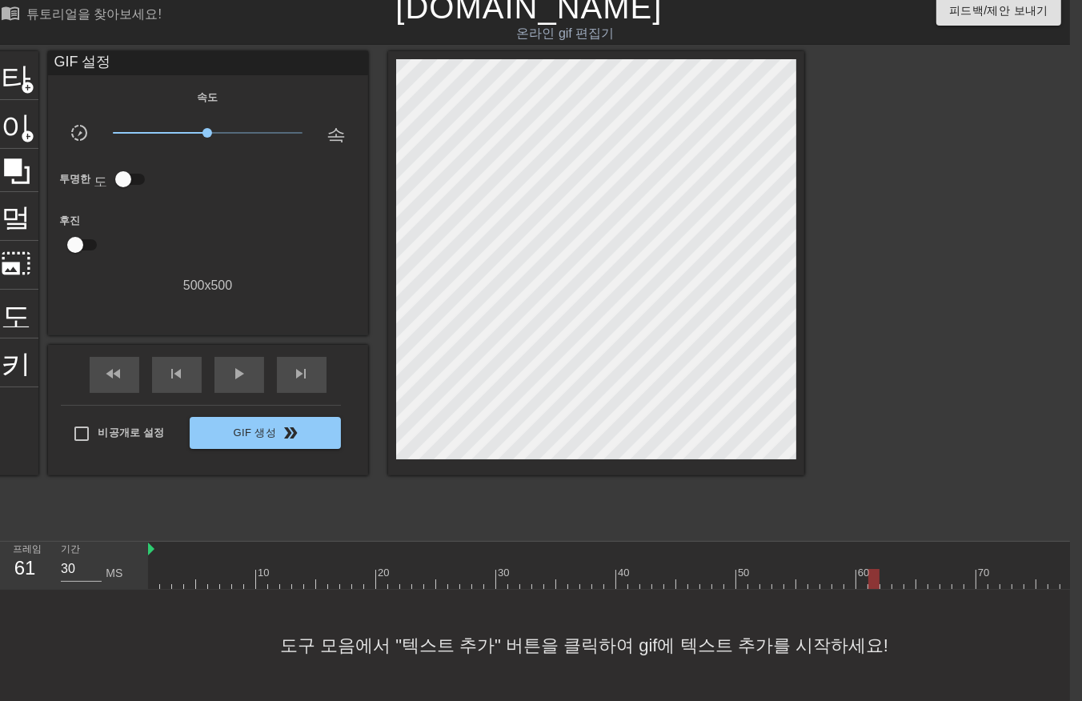
click at [873, 569] on div at bounding box center [1048, 579] width 1801 height 20
drag, startPoint x: 883, startPoint y: 566, endPoint x: 882, endPoint y: 575, distance: 8.8
click at [882, 569] on div at bounding box center [1048, 579] width 1801 height 20
click at [893, 569] on div at bounding box center [1048, 579] width 1801 height 20
drag, startPoint x: 905, startPoint y: 562, endPoint x: 909, endPoint y: 572, distance: 11.5
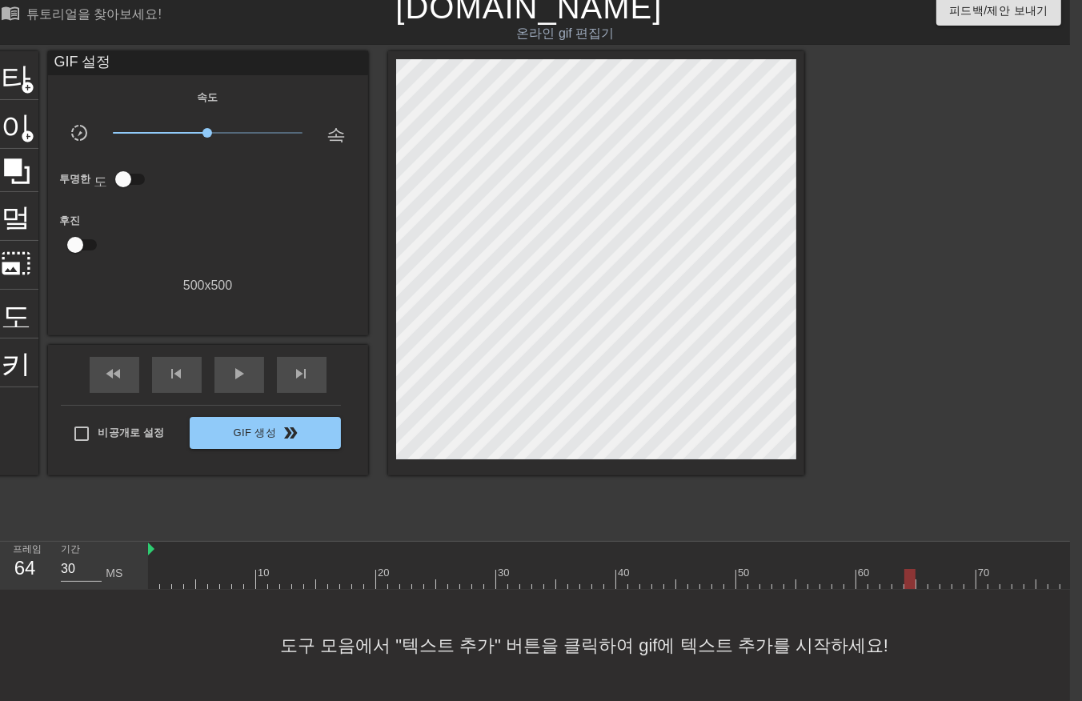
click at [905, 569] on div at bounding box center [1048, 579] width 1801 height 20
click at [922, 569] on div at bounding box center [1048, 579] width 1801 height 20
drag, startPoint x: 934, startPoint y: 559, endPoint x: 922, endPoint y: 578, distance: 22.7
click at [929, 569] on div at bounding box center [1048, 579] width 1801 height 20
click at [940, 569] on div at bounding box center [1048, 579] width 1801 height 20
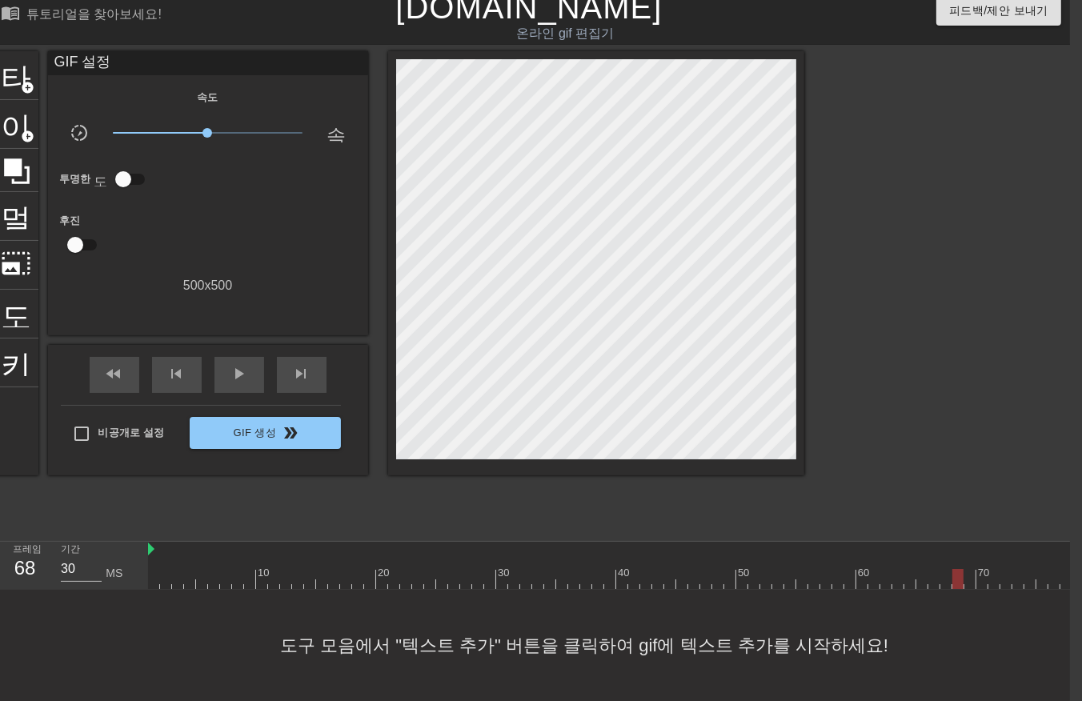
click at [957, 569] on div at bounding box center [1048, 579] width 1801 height 20
click at [965, 569] on div at bounding box center [1048, 579] width 1801 height 20
drag, startPoint x: 978, startPoint y: 564, endPoint x: 980, endPoint y: 574, distance: 10.5
click at [978, 570] on div at bounding box center [1048, 579] width 1801 height 20
drag, startPoint x: 994, startPoint y: 561, endPoint x: 998, endPoint y: 575, distance: 14.4
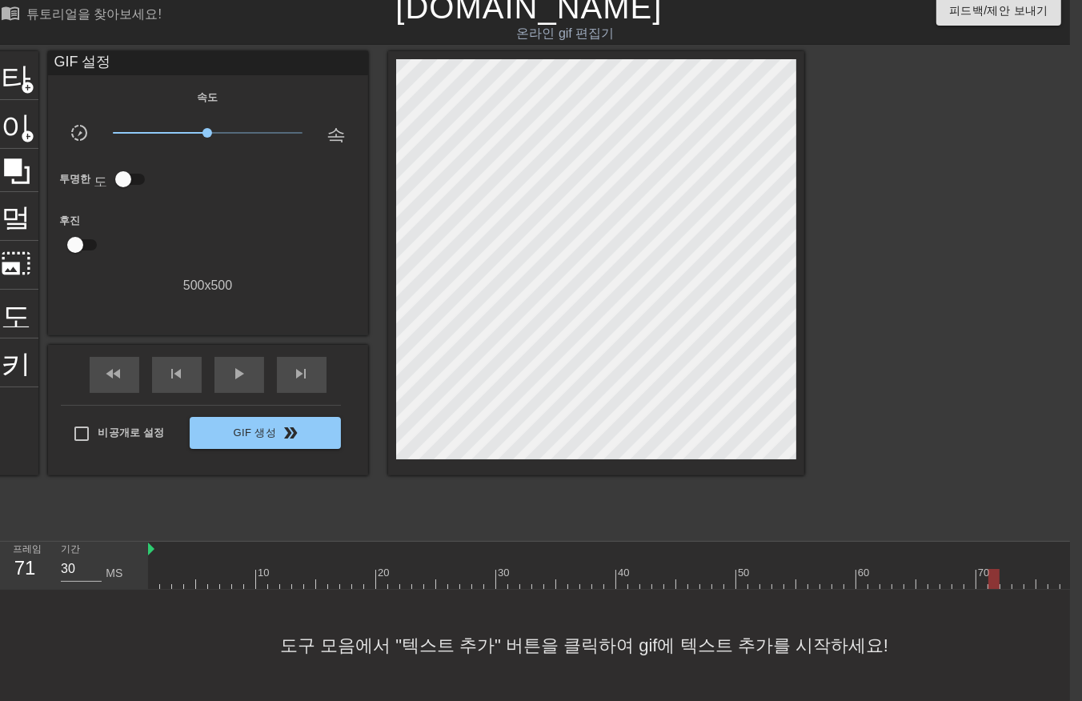
click at [994, 571] on div at bounding box center [1048, 579] width 1801 height 20
drag, startPoint x: 1006, startPoint y: 567, endPoint x: 1006, endPoint y: 576, distance: 9.6
click at [1005, 570] on div at bounding box center [1048, 579] width 1801 height 20
click at [1018, 569] on div at bounding box center [1048, 579] width 1801 height 20
drag, startPoint x: 1028, startPoint y: 560, endPoint x: 1027, endPoint y: 572, distance: 12.0
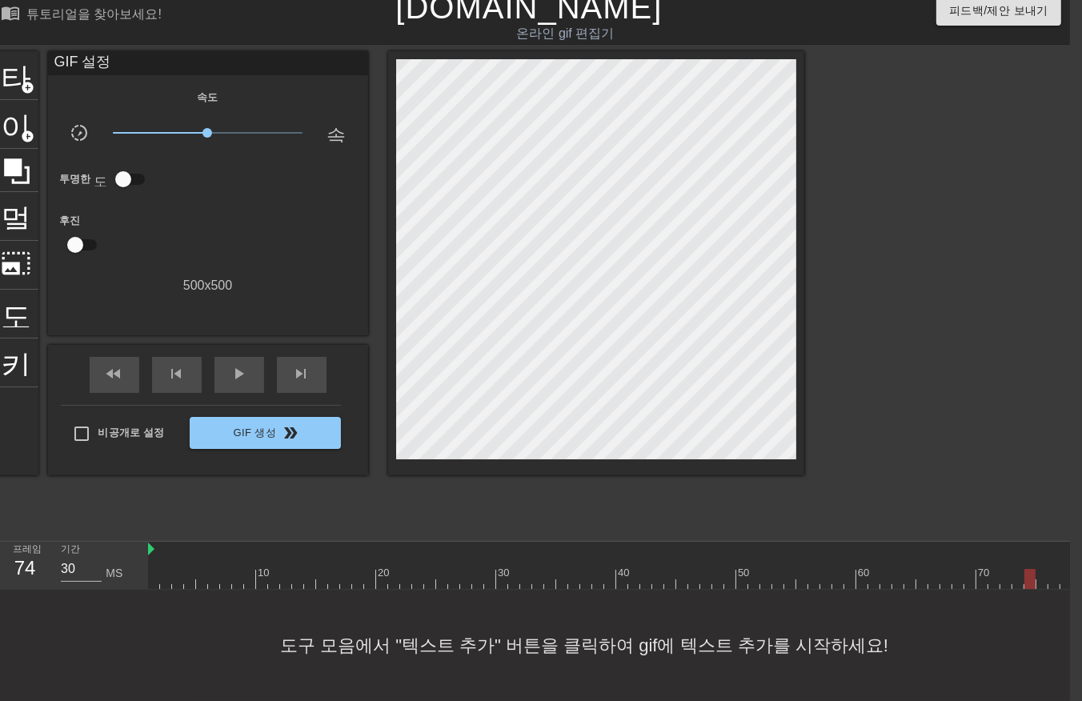
click at [1027, 572] on div at bounding box center [1048, 579] width 1801 height 20
drag, startPoint x: 1041, startPoint y: 556, endPoint x: 1039, endPoint y: 569, distance: 12.9
click at [1039, 569] on div at bounding box center [1048, 579] width 1801 height 20
click at [1051, 569] on div at bounding box center [1048, 579] width 1801 height 20
drag, startPoint x: 1062, startPoint y: 561, endPoint x: 1059, endPoint y: 577, distance: 16.3
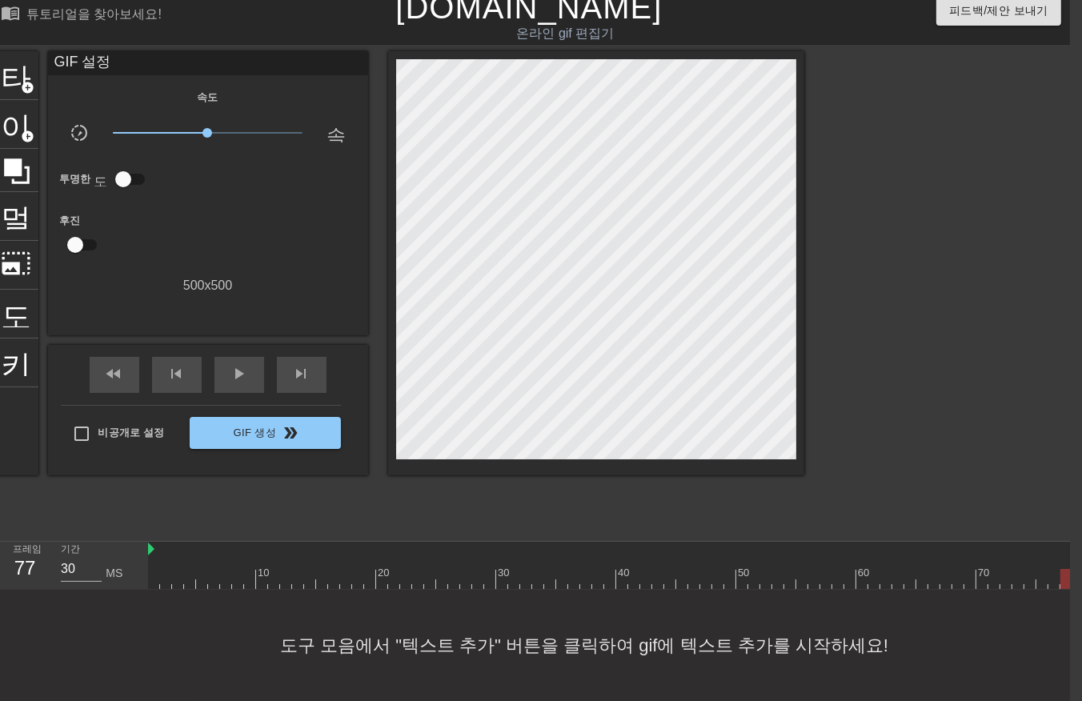
click at [1062, 569] on div at bounding box center [1048, 579] width 1801 height 20
